Goal: Use online tool/utility: Use online tool/utility

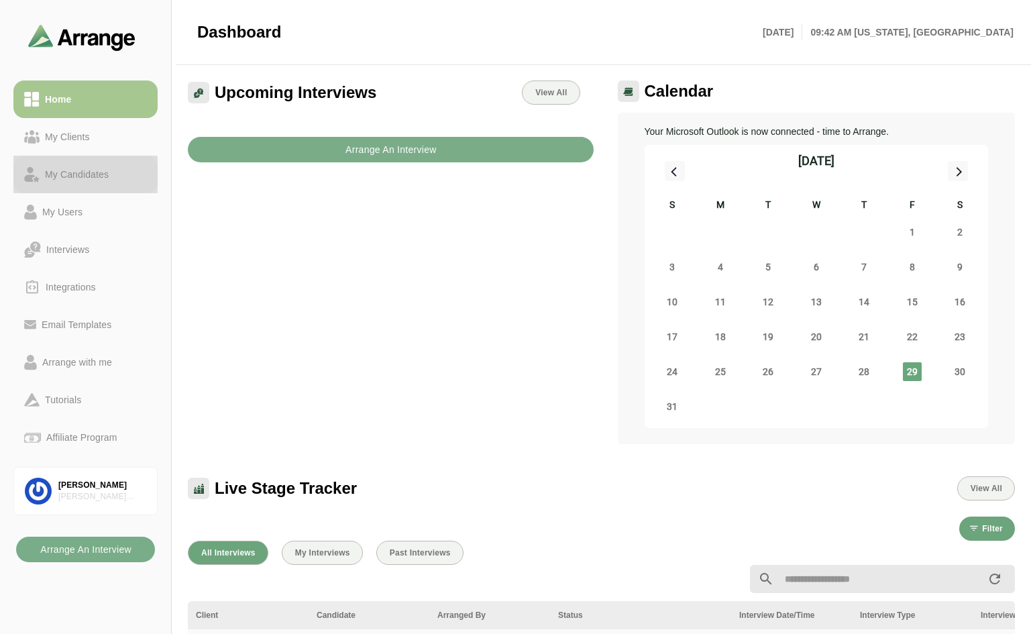
click at [77, 172] on div "My Candidates" at bounding box center [77, 174] width 74 height 16
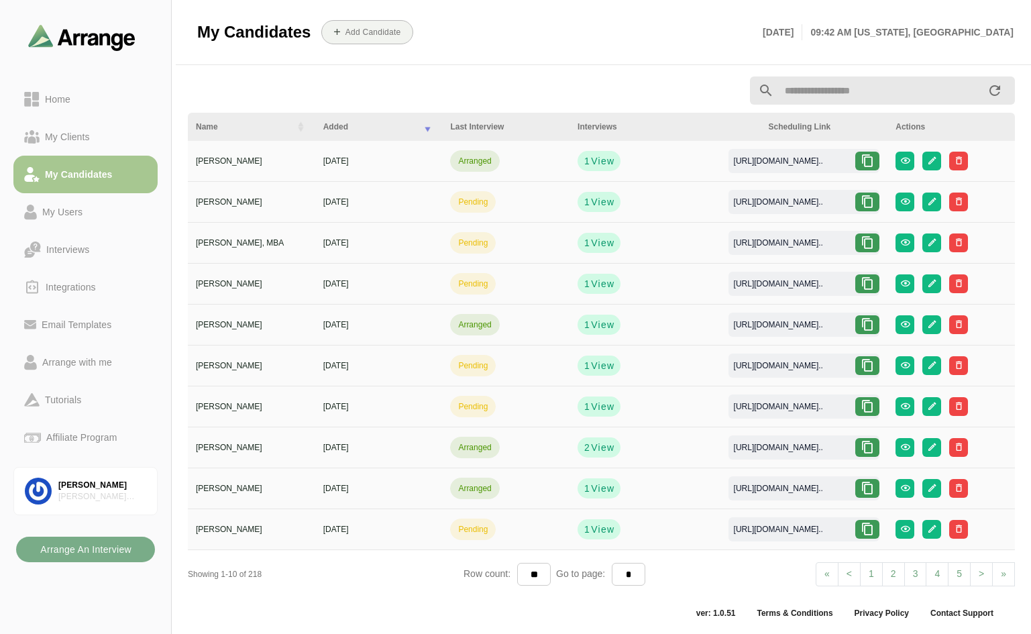
scroll to position [5, 0]
click at [977, 571] on link "> Next" at bounding box center [981, 574] width 23 height 24
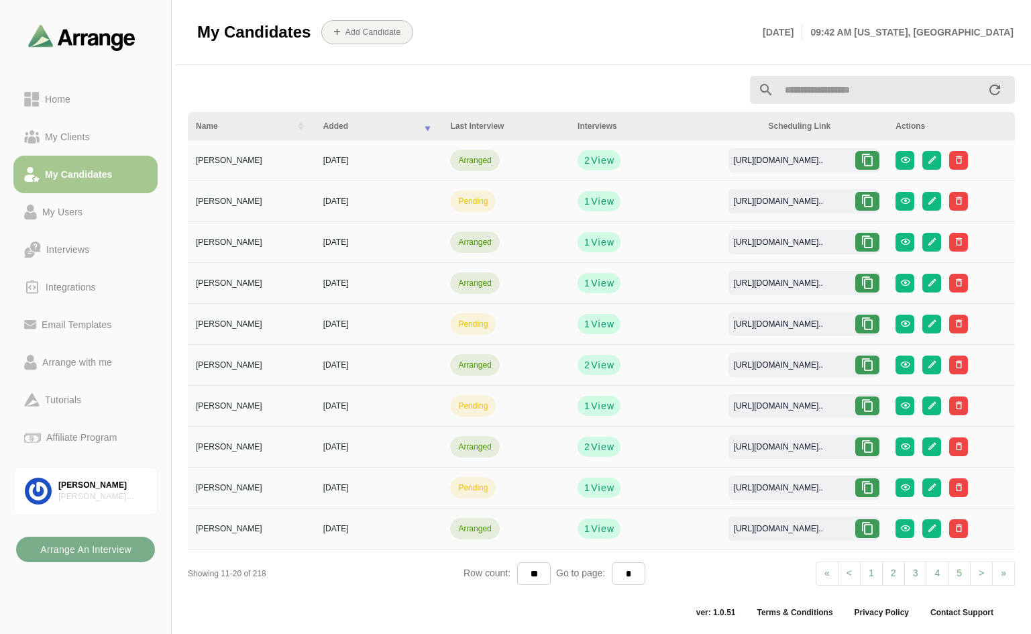
click at [870, 526] on icon at bounding box center [867, 528] width 13 height 13
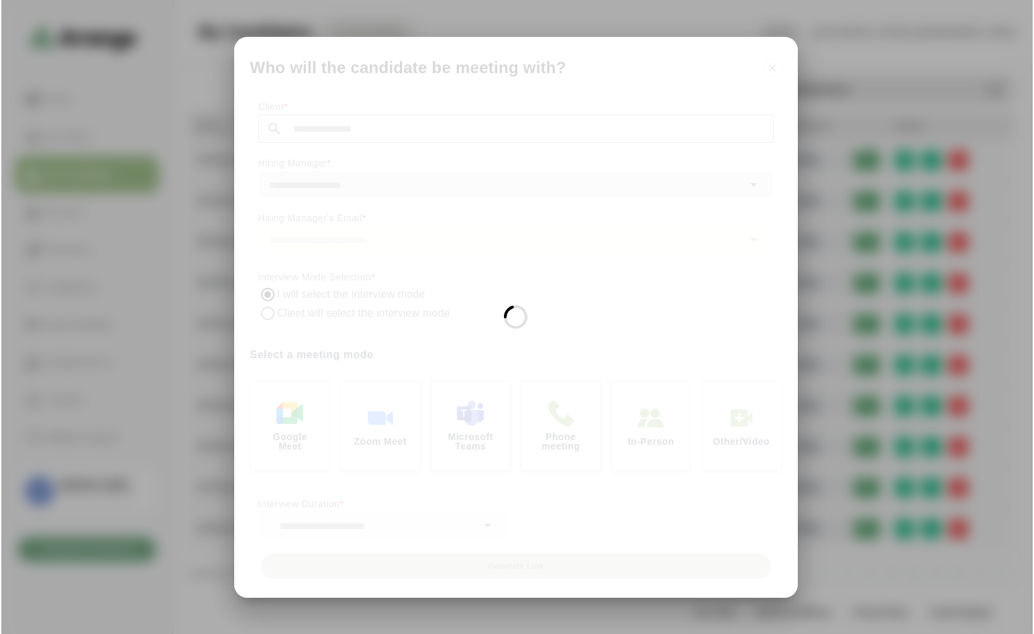
scroll to position [0, 0]
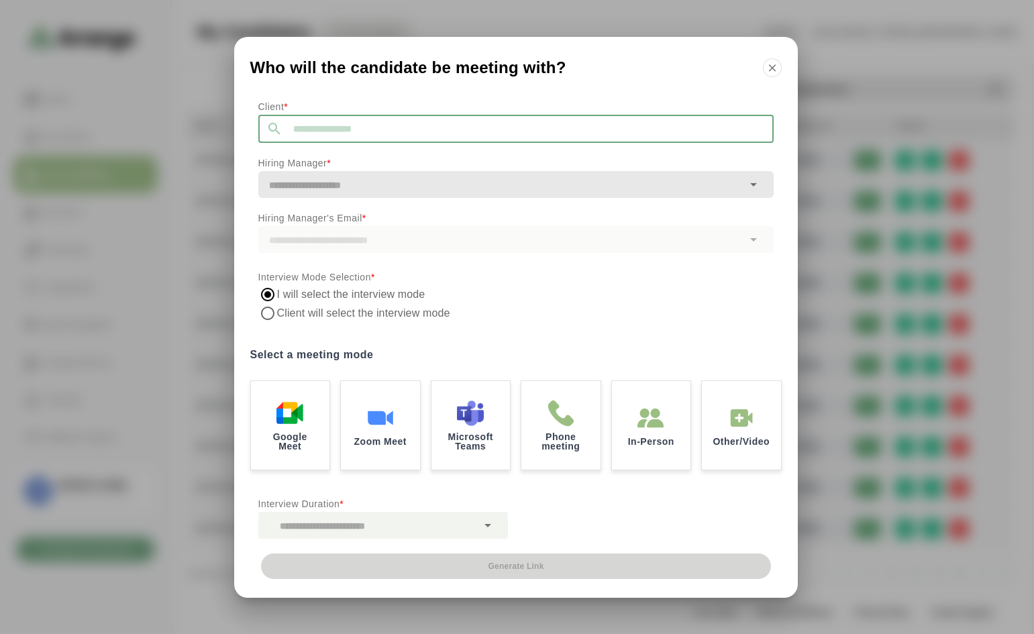
click at [344, 125] on input "text" at bounding box center [528, 129] width 491 height 28
click at [307, 165] on li "GO PR" at bounding box center [387, 165] width 259 height 28
type input "*****"
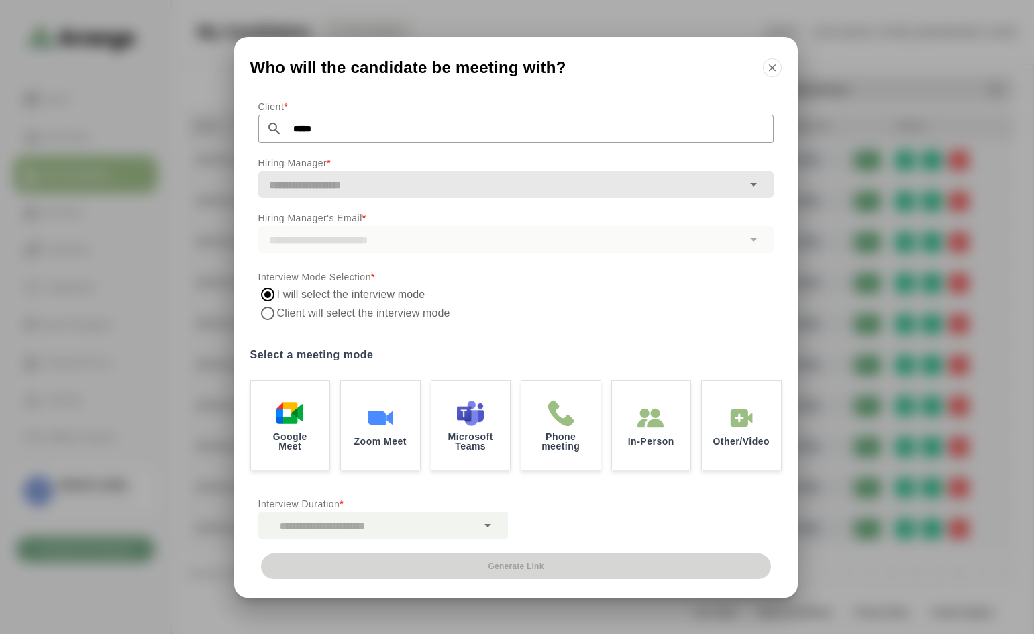
click at [362, 193] on input "text" at bounding box center [500, 185] width 485 height 19
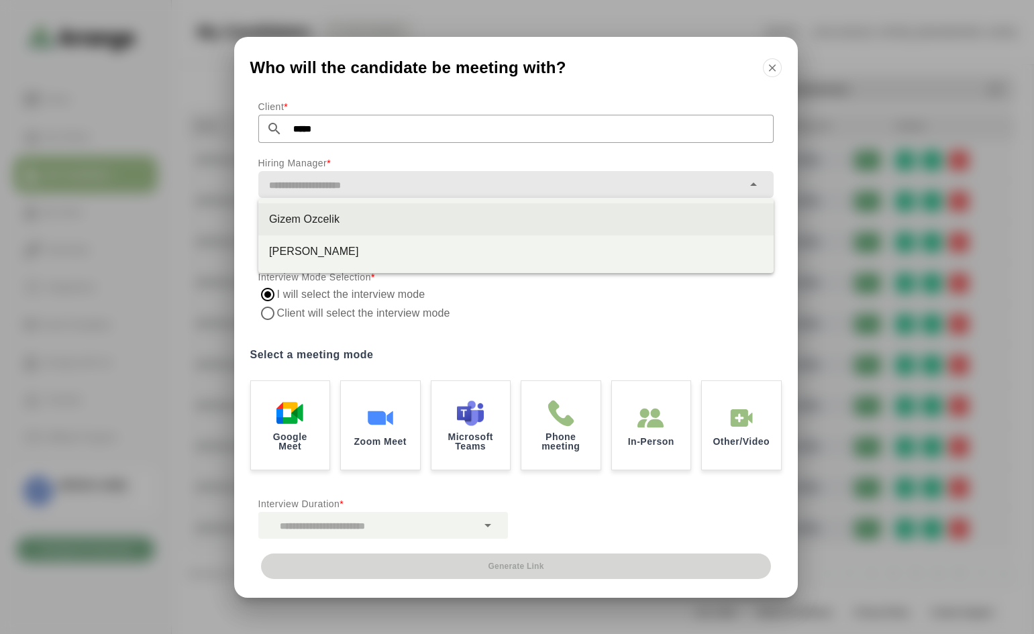
click at [324, 219] on div "Gizem Ozcelik" at bounding box center [516, 219] width 494 height 16
type input "**********"
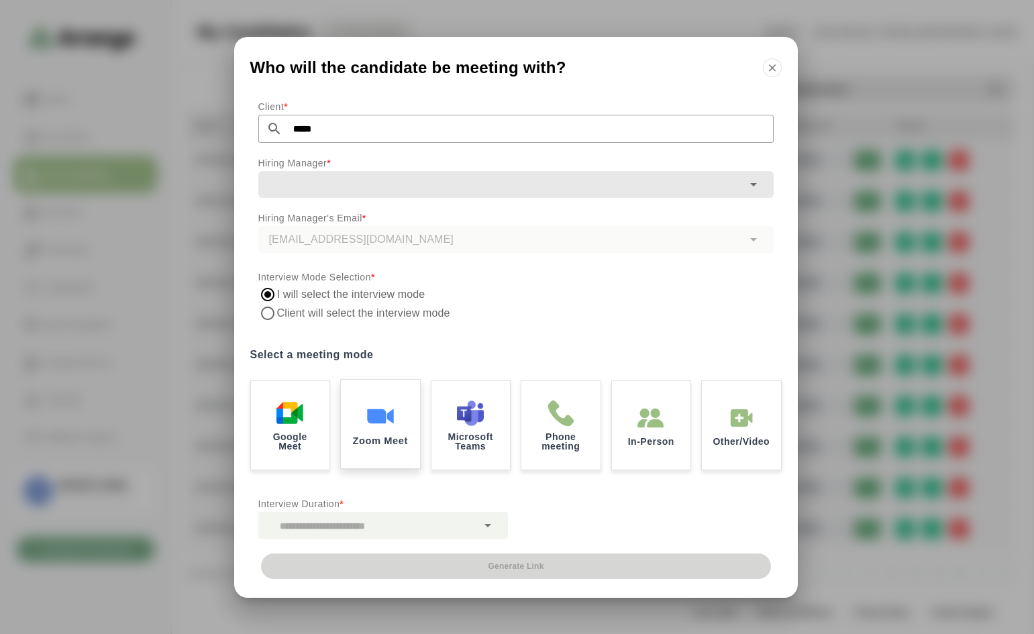
click at [387, 401] on div "Zoom Meet" at bounding box center [380, 423] width 83 height 93
click at [484, 525] on icon at bounding box center [488, 525] width 16 height 16
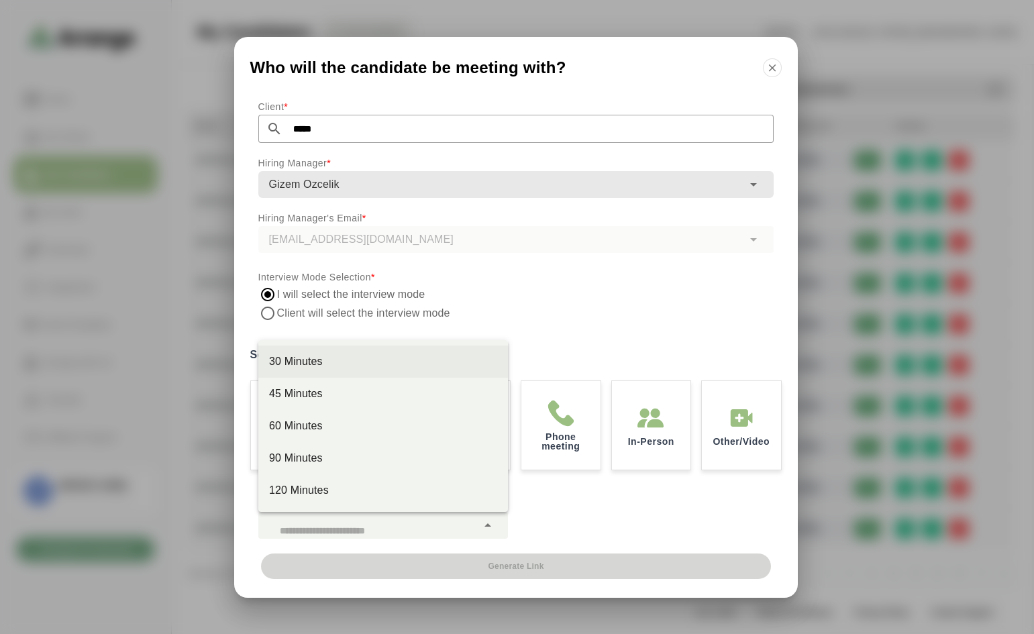
click at [301, 355] on div "30 Minutes" at bounding box center [383, 362] width 228 height 16
type input "**"
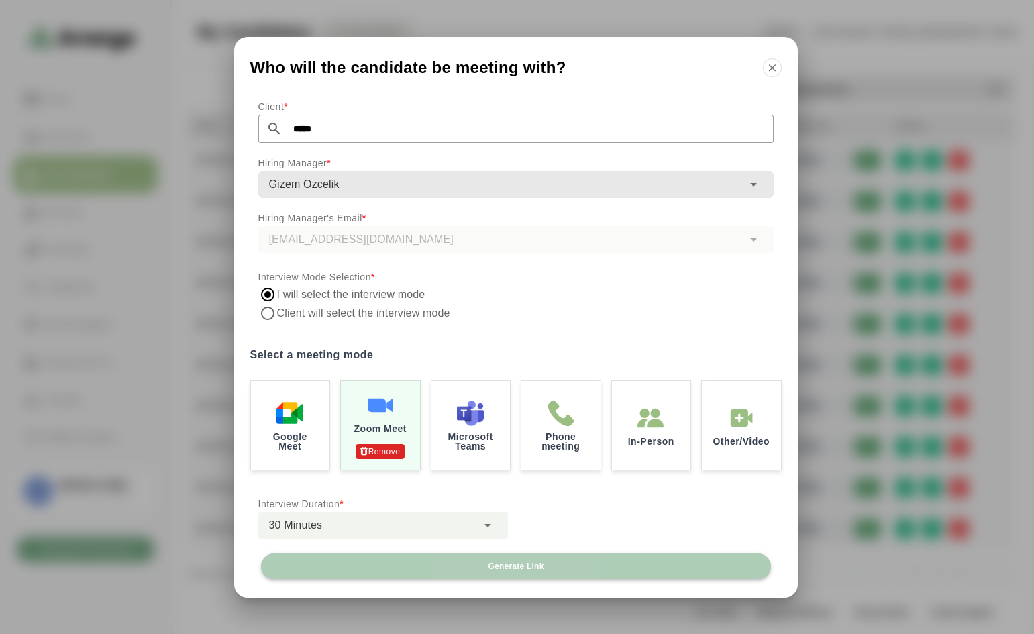
click at [505, 566] on span "Generate Link" at bounding box center [515, 566] width 56 height 11
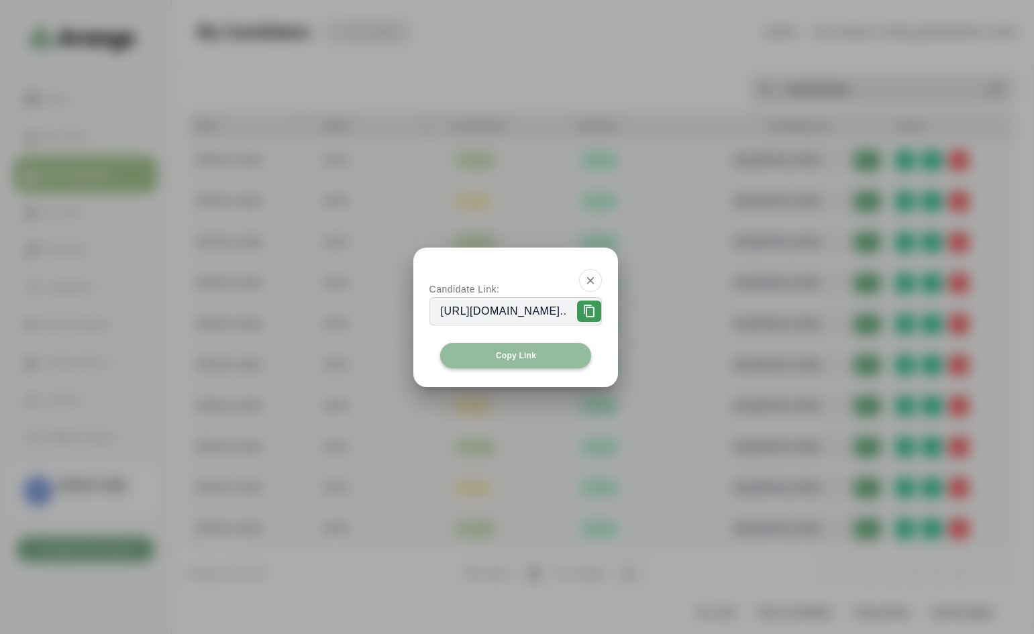
click at [527, 354] on span "Copy Link" at bounding box center [515, 355] width 41 height 11
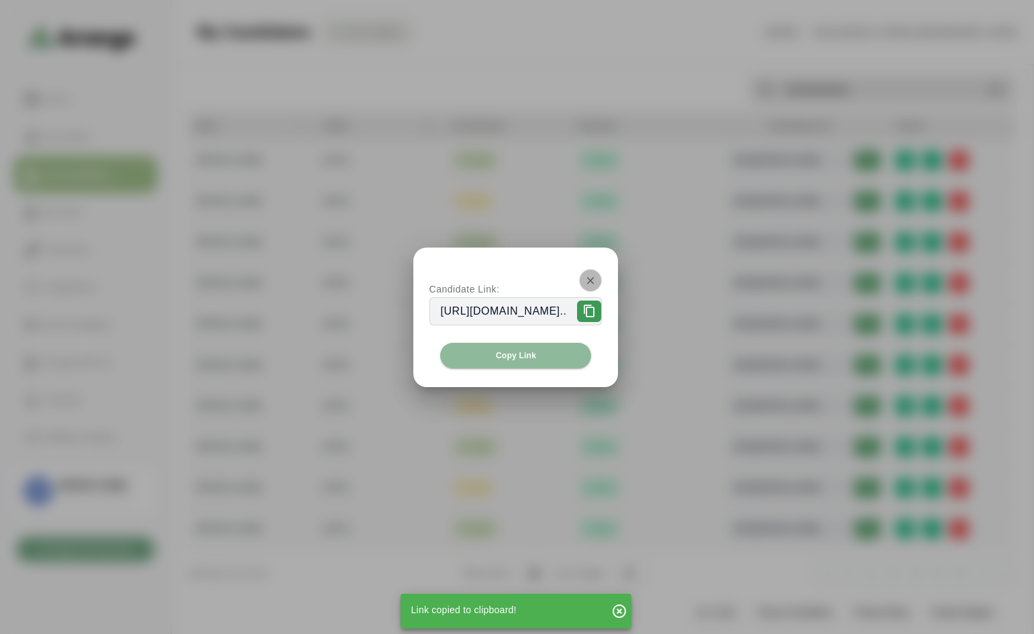
click at [597, 277] on icon "button" at bounding box center [591, 280] width 12 height 12
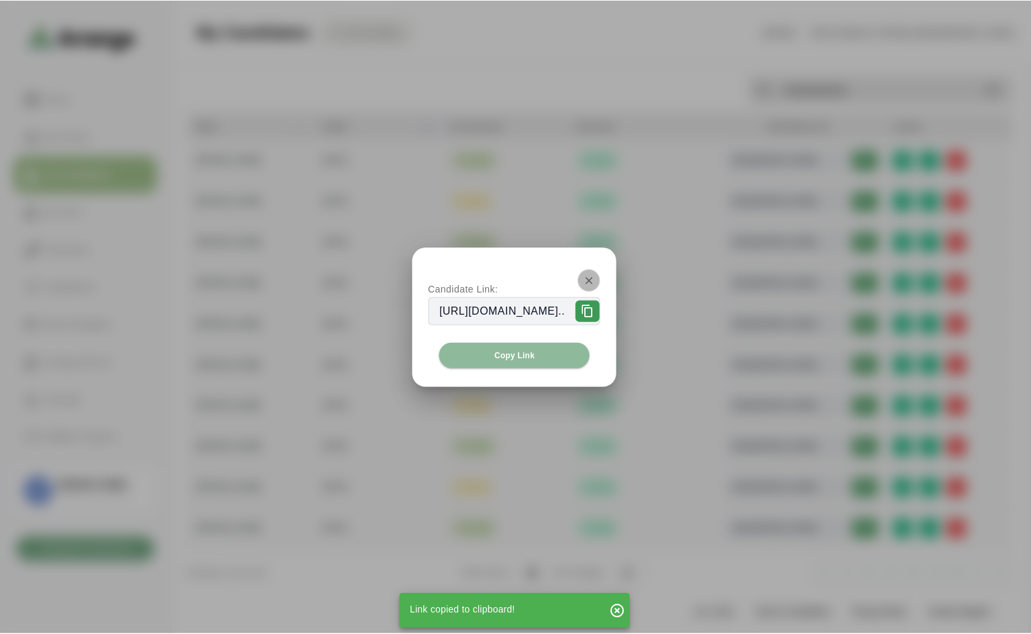
scroll to position [5, 0]
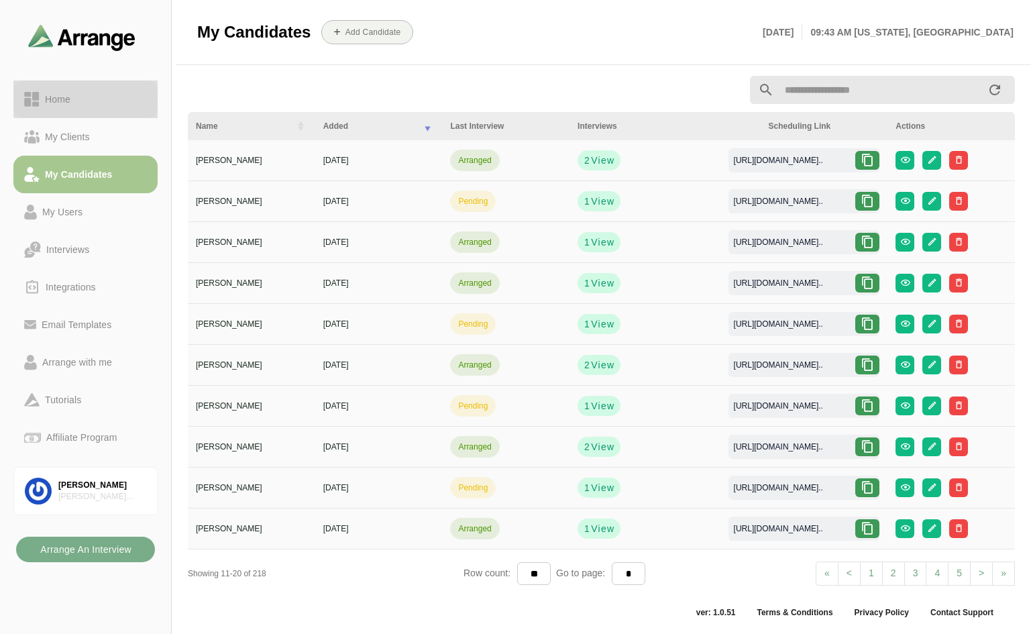
click at [50, 100] on div "Home" at bounding box center [58, 99] width 36 height 16
